Goal: Task Accomplishment & Management: Manage account settings

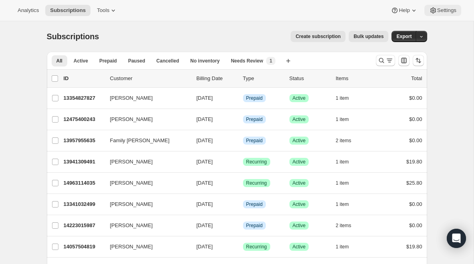
click at [444, 12] on span "Settings" at bounding box center [446, 10] width 19 height 6
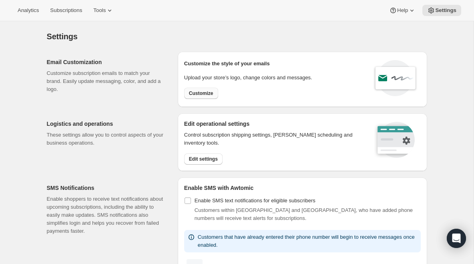
click at [201, 94] on span "Customize" at bounding box center [201, 93] width 24 height 6
select select "subscriptionMessage"
select select "5"
select select "15"
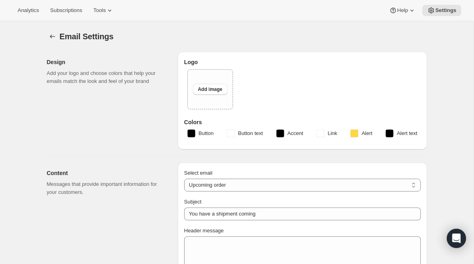
type input "Tokidos"
checkbox input "false"
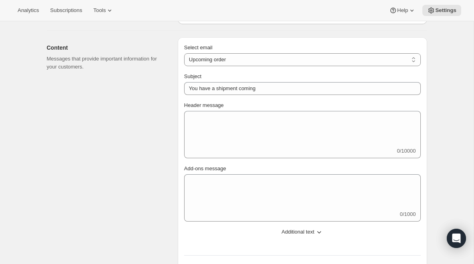
scroll to position [164, 0]
click at [300, 230] on span "Additional text" at bounding box center [297, 232] width 33 height 8
click at [270, 63] on select "New subscription Upcoming order Failed payment Delayed subscription (inventory …" at bounding box center [302, 60] width 236 height 13
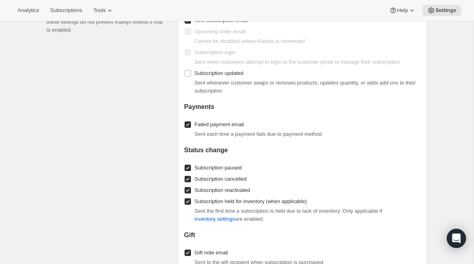
scroll to position [999, 0]
